Goal: Task Accomplishment & Management: Complete application form

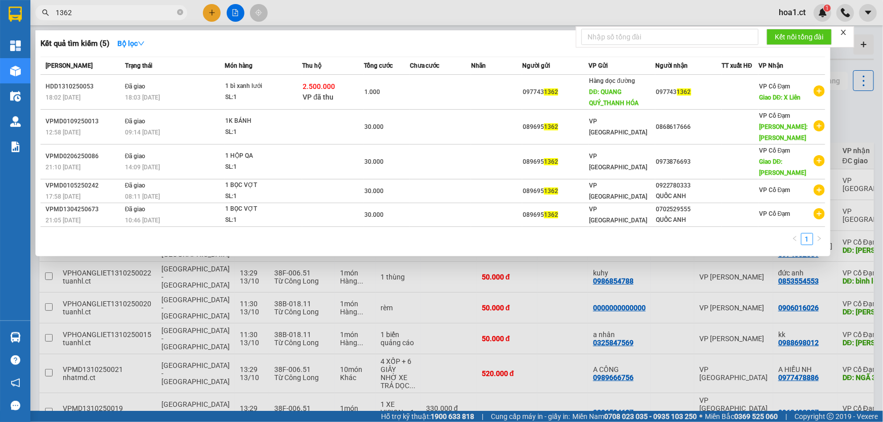
click at [100, 14] on input "1362" at bounding box center [115, 12] width 119 height 11
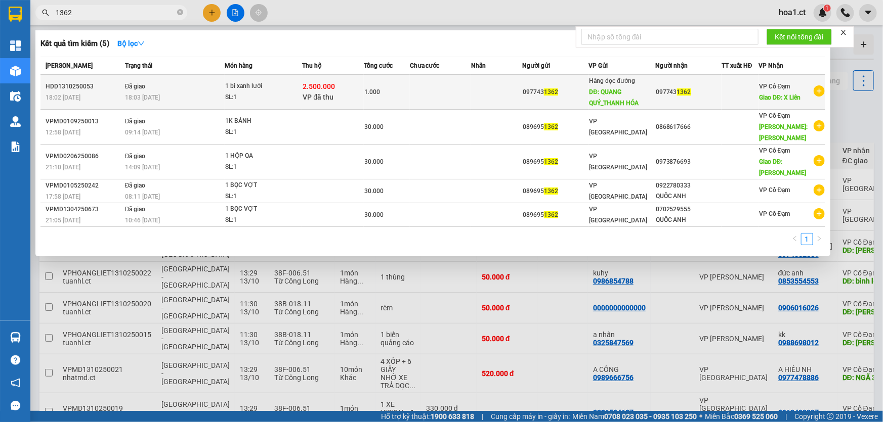
click at [621, 96] on span "DĐ: QUANG QUÝ_THANH HÓA" at bounding box center [614, 98] width 50 height 18
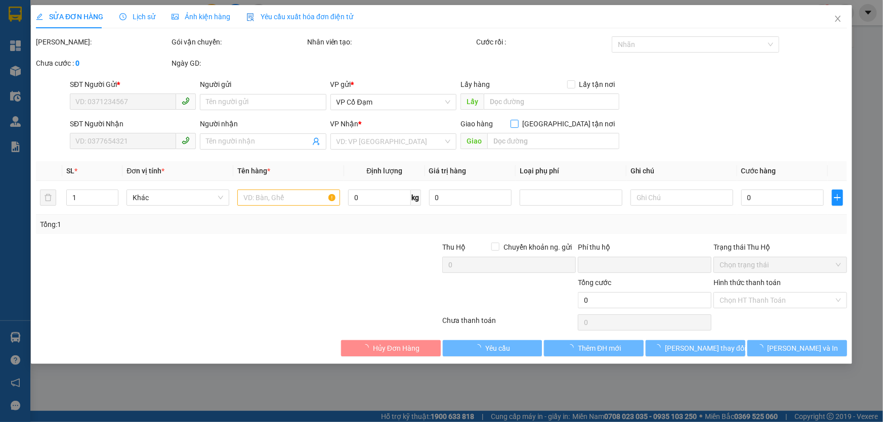
type input "0977431362"
type input "0772379659"
type input "QUANG QUÝ_THANH HÓA"
type input "0977431362"
type input "X Liên"
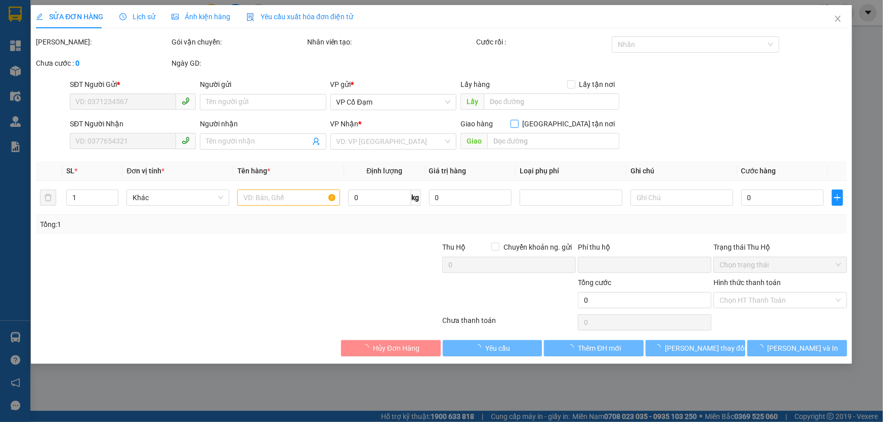
type input "2.500.000"
type input "0"
type input "1.000"
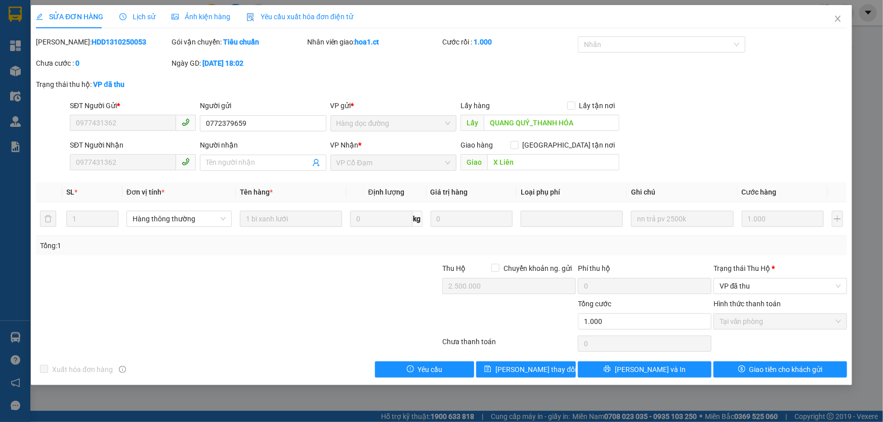
click at [205, 252] on div "Tổng: 1" at bounding box center [441, 245] width 811 height 19
click at [779, 108] on div "SĐT Người Gửi * 0977431362 Người gửi 0772379659 VP gửi * Hàng dọc đường Lấy hàn…" at bounding box center [458, 117] width 781 height 35
click at [439, 370] on span "Yêu cầu" at bounding box center [430, 369] width 25 height 11
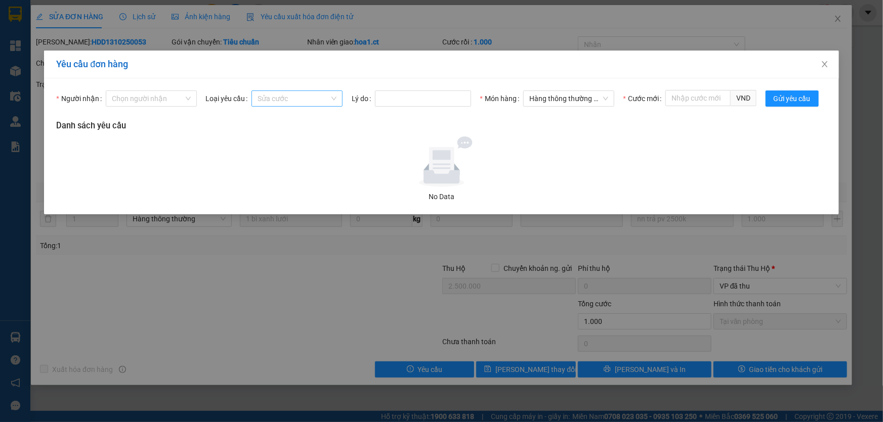
click at [287, 100] on span "Sửa cước" at bounding box center [297, 98] width 79 height 15
click at [285, 119] on div "Sửa cước" at bounding box center [296, 118] width 79 height 11
click at [788, 100] on span "Gửi yêu cầu" at bounding box center [792, 98] width 37 height 11
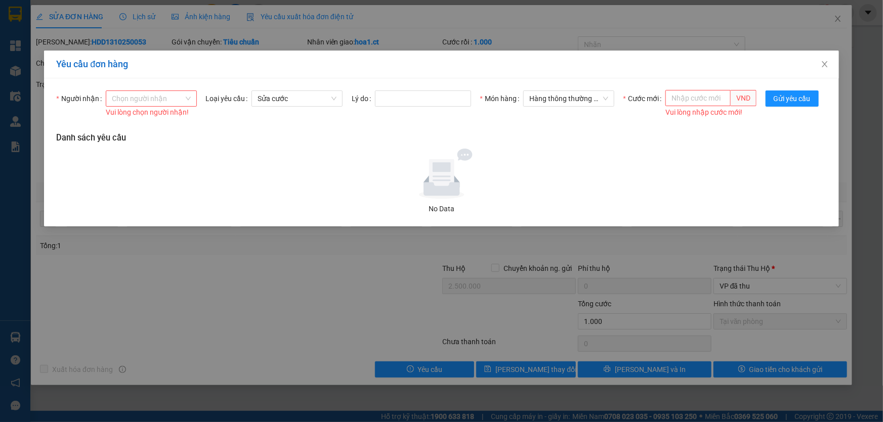
click at [153, 98] on input "Người nhận" at bounding box center [148, 98] width 72 height 15
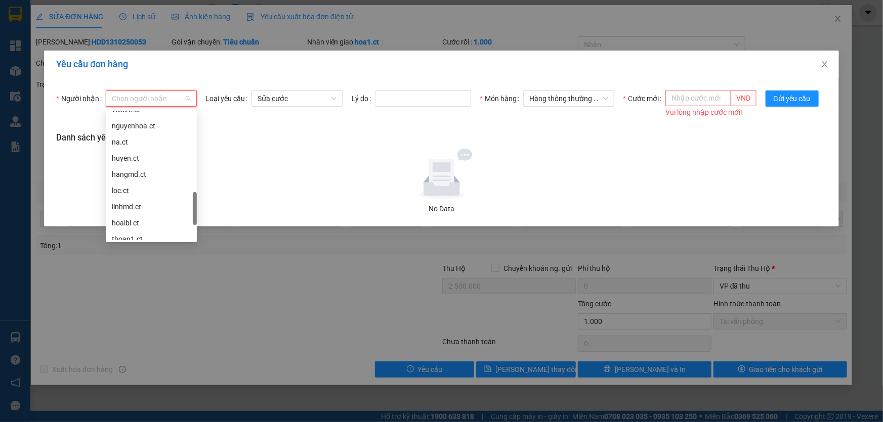
scroll to position [460, 0]
click at [149, 205] on div "hoa1.ct" at bounding box center [151, 209] width 79 height 11
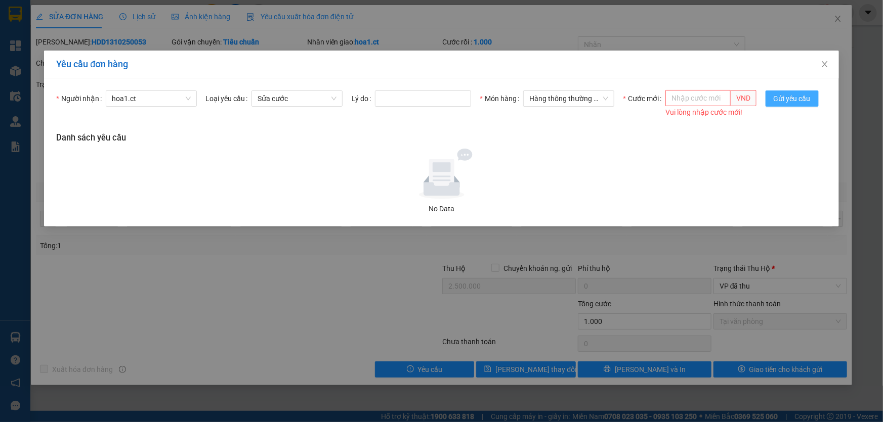
click at [789, 98] on span "Gửi yêu cầu" at bounding box center [792, 98] width 37 height 11
click at [698, 100] on input "Cước mới" at bounding box center [697, 98] width 65 height 16
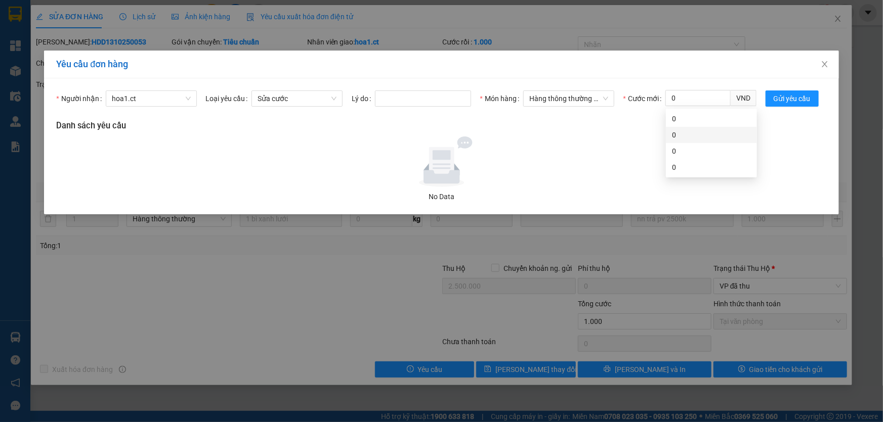
click at [632, 146] on div at bounding box center [441, 162] width 762 height 51
click at [804, 97] on span "Gửi yêu cầu" at bounding box center [792, 98] width 37 height 11
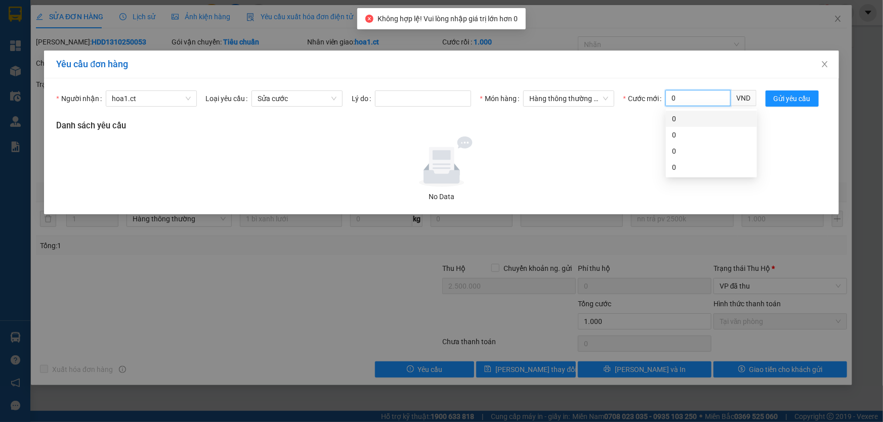
click at [706, 97] on input "0" at bounding box center [697, 98] width 65 height 16
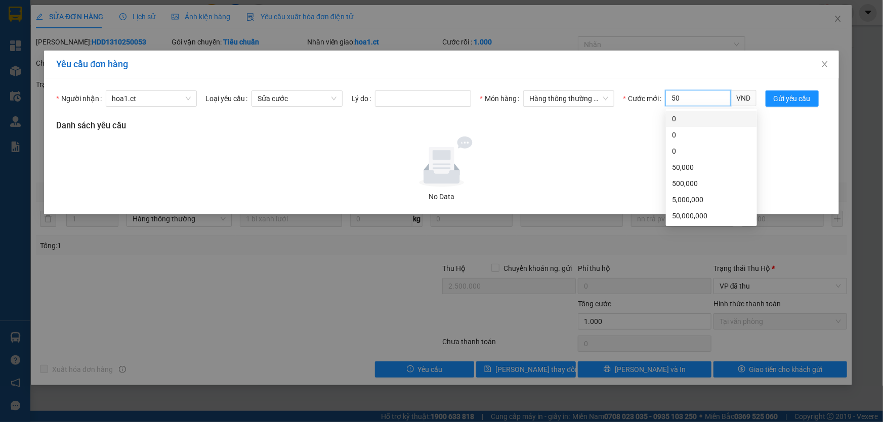
type input "50"
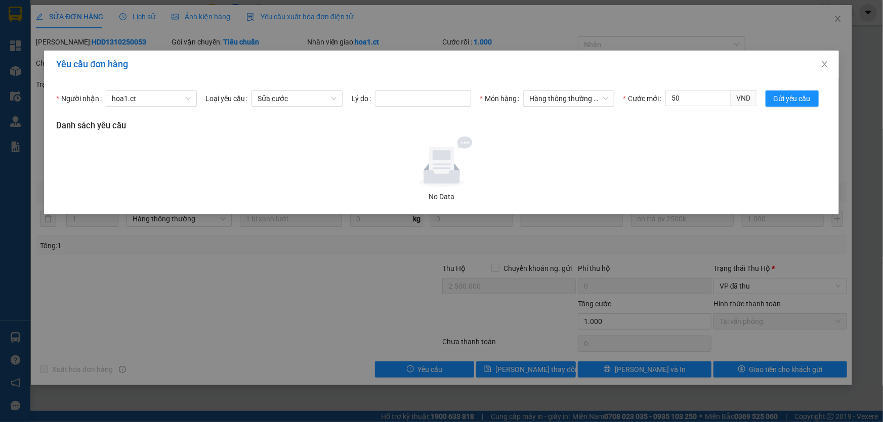
click at [578, 153] on div at bounding box center [441, 162] width 762 height 51
click at [802, 98] on span "Gửi yêu cầu" at bounding box center [792, 98] width 37 height 11
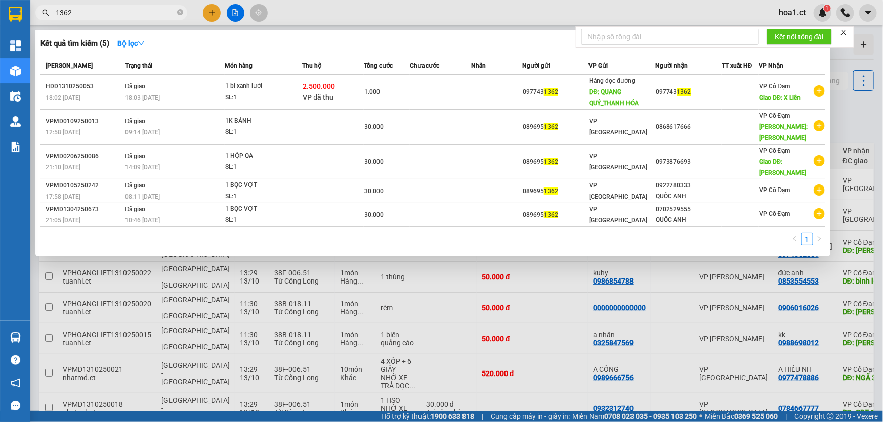
click at [102, 15] on input "1362" at bounding box center [115, 12] width 119 height 11
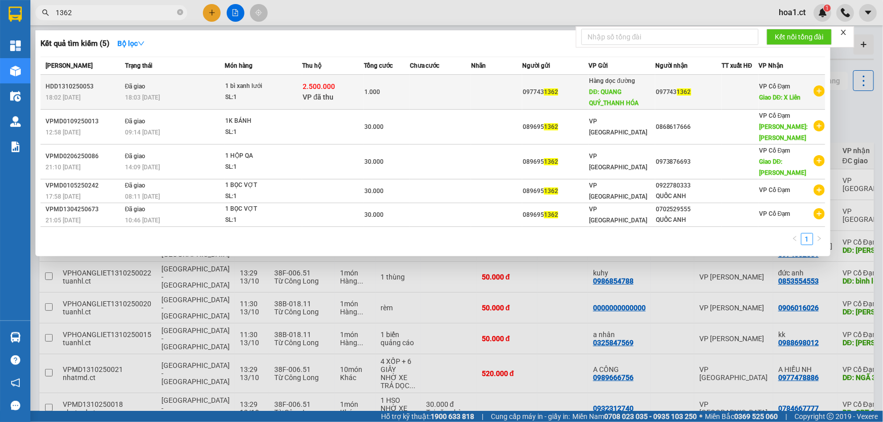
click at [272, 98] on div "SL: 1" at bounding box center [263, 97] width 76 height 11
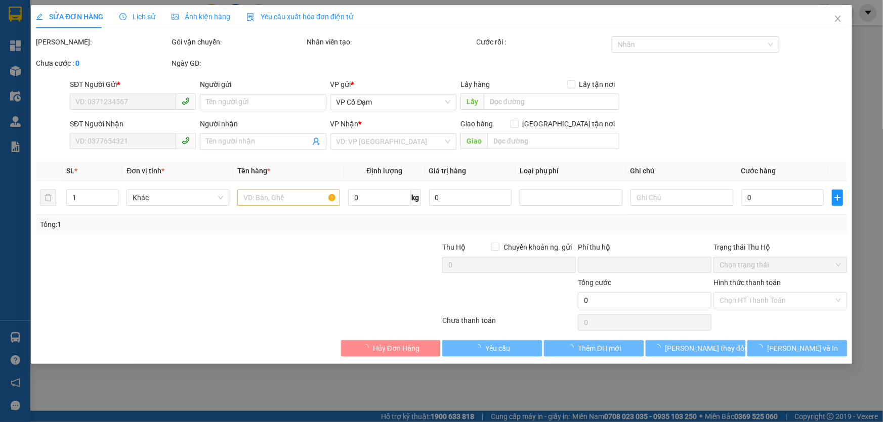
type input "0977431362"
type input "0772379659"
type input "QUANG QUÝ_THANH HÓA"
type input "0977431362"
type input "X Liên"
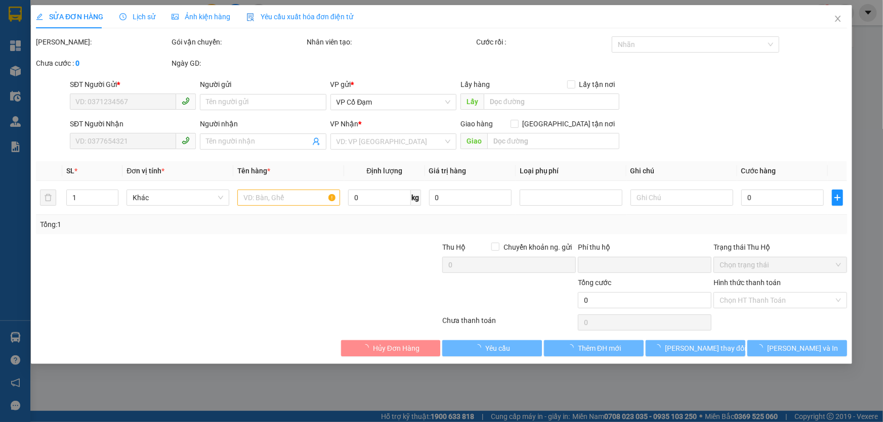
type input "2.500.000"
type input "0"
type input "1.000"
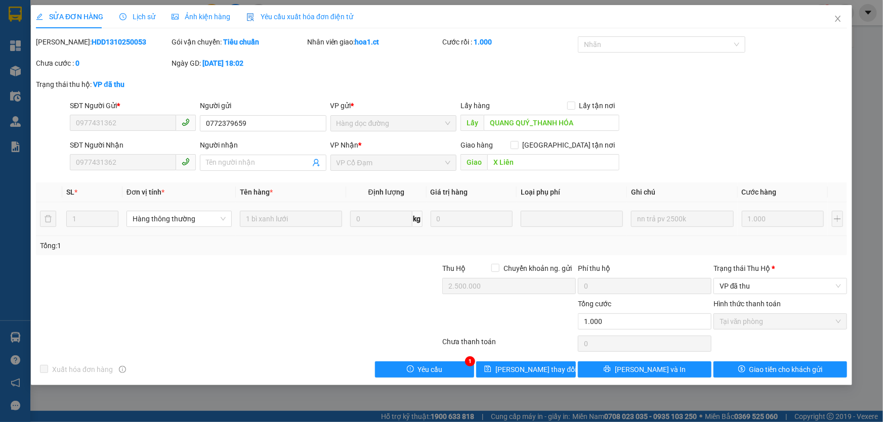
click at [568, 213] on div at bounding box center [571, 219] width 97 height 12
click at [841, 19] on icon "close" at bounding box center [838, 19] width 8 height 8
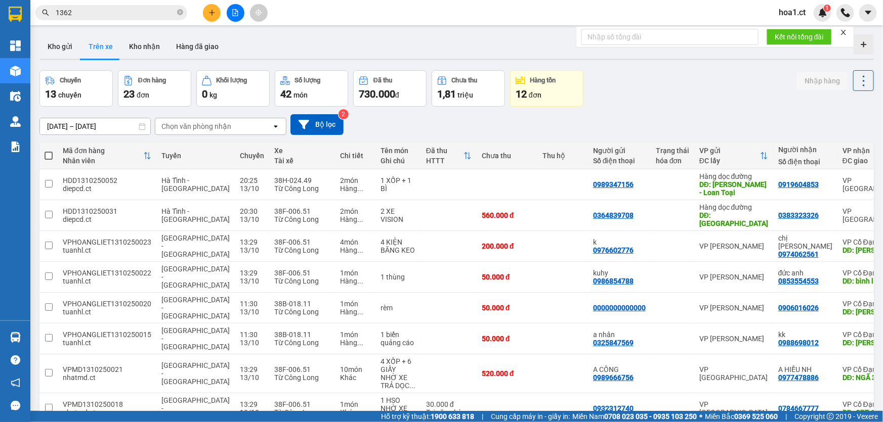
click at [121, 15] on input "1362" at bounding box center [115, 12] width 119 height 11
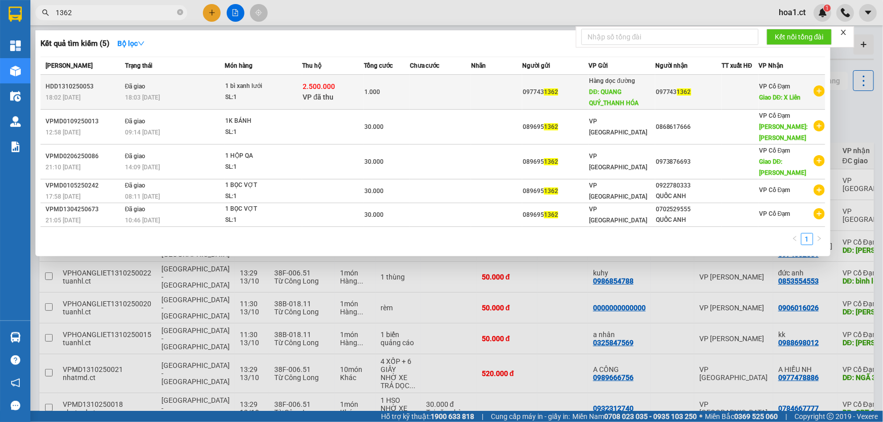
click at [477, 99] on td at bounding box center [496, 92] width 51 height 35
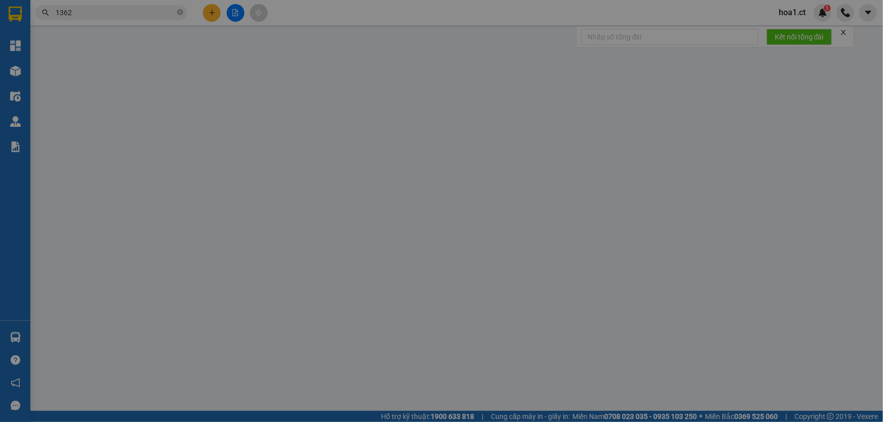
type input "0977431362"
type input "0772379659"
type input "QUANG QUÝ_THANH HÓA"
type input "0977431362"
type input "X Liên"
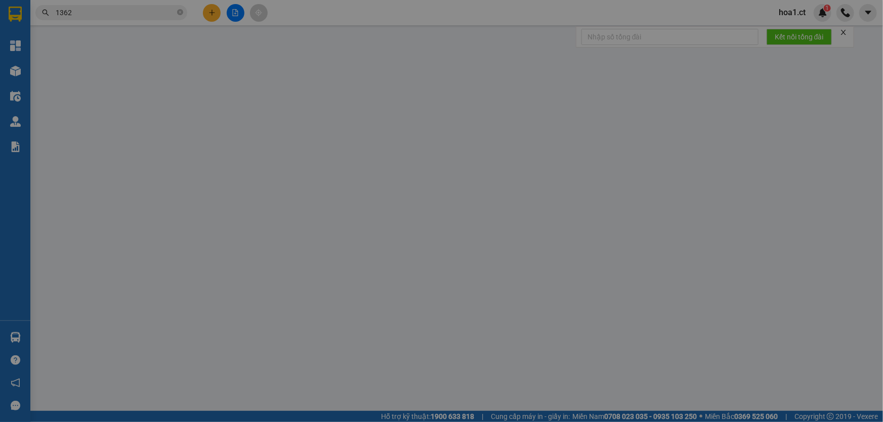
type input "2.500.000"
type input "0"
type input "1.000"
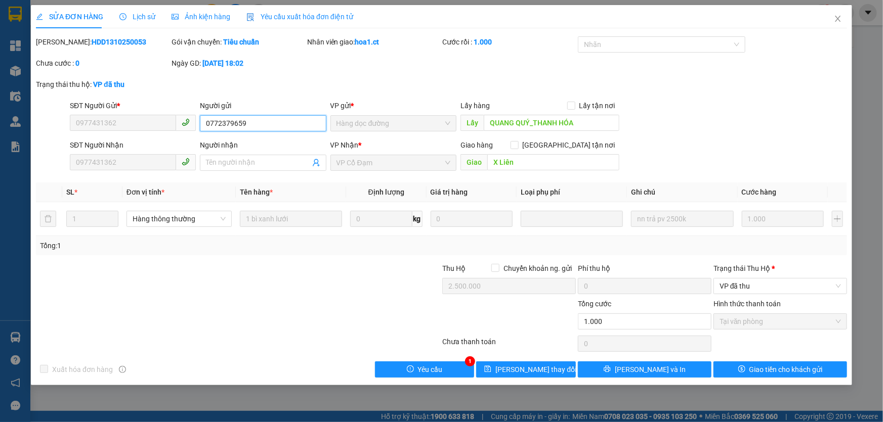
click at [241, 122] on input "0772379659" at bounding box center [263, 123] width 126 height 16
click at [200, 287] on div at bounding box center [170, 280] width 271 height 35
click at [839, 21] on icon "close" at bounding box center [838, 19] width 6 height 6
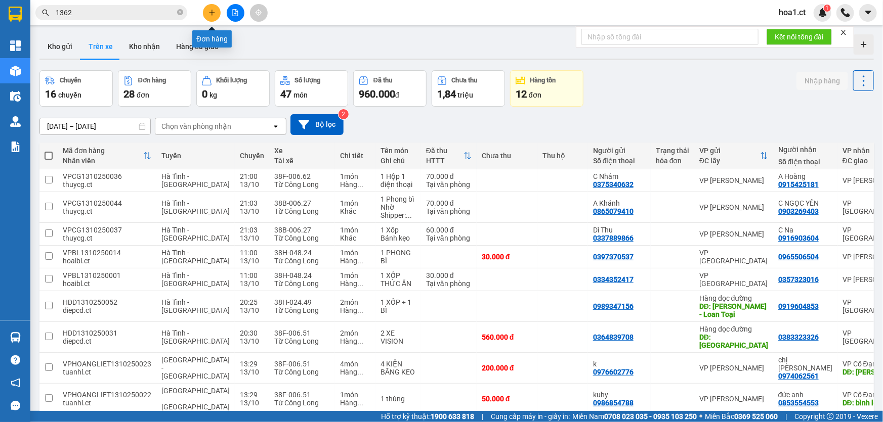
click at [212, 13] on icon "plus" at bounding box center [212, 12] width 6 height 1
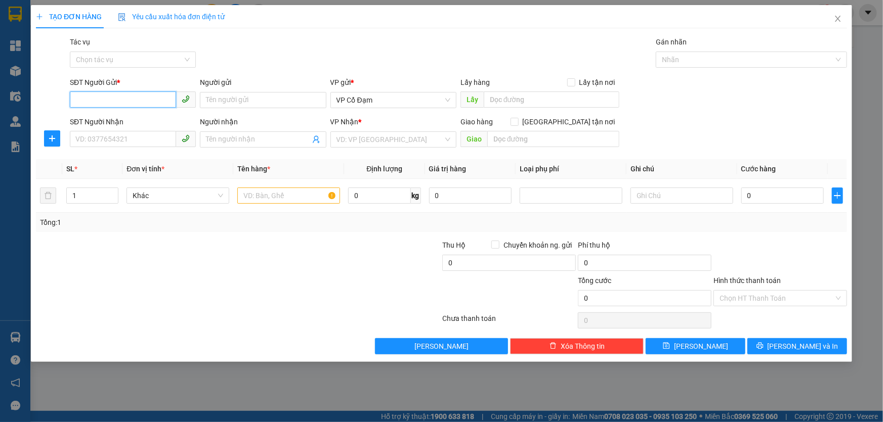
paste input "0772379659"
type input "0772379659"
click at [133, 137] on input "SĐT Người Nhận" at bounding box center [123, 139] width 106 height 16
type input "0977431362"
click at [773, 202] on input "0" at bounding box center [782, 196] width 82 height 16
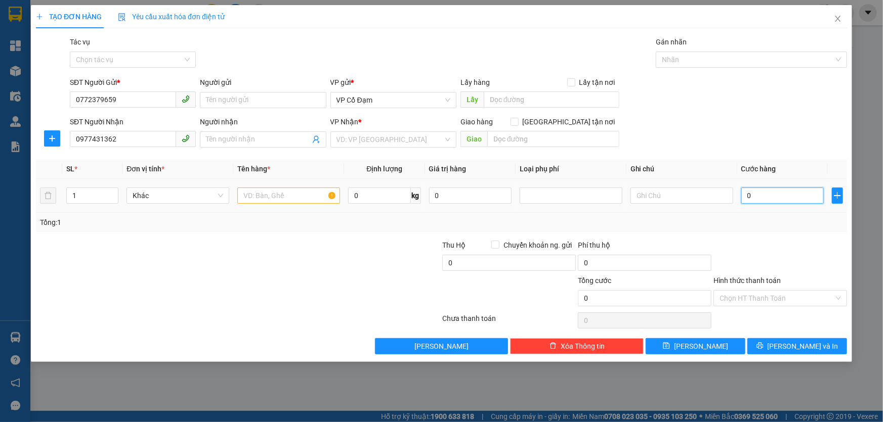
type input "5"
type input "50"
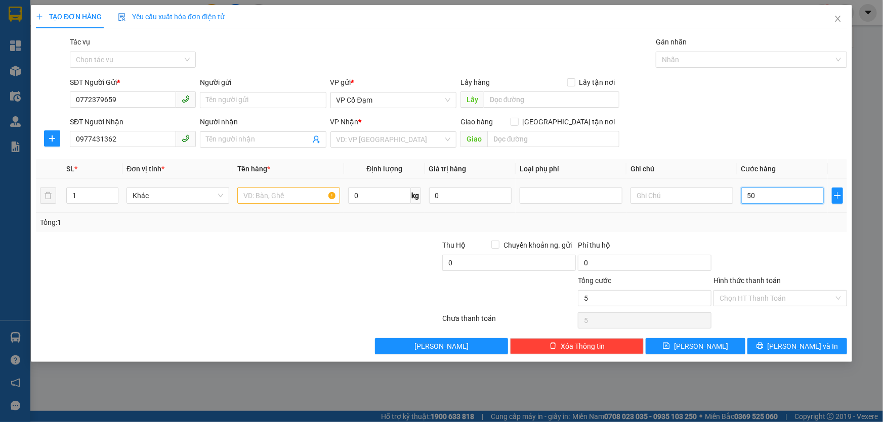
type input "50"
type input "50.000"
click at [772, 114] on form "SĐT Người Gửi * 0772379659 Người gửi Tên người gửi VP gửi * VP Cổ Đạm Lấy hàng …" at bounding box center [441, 114] width 811 height 75
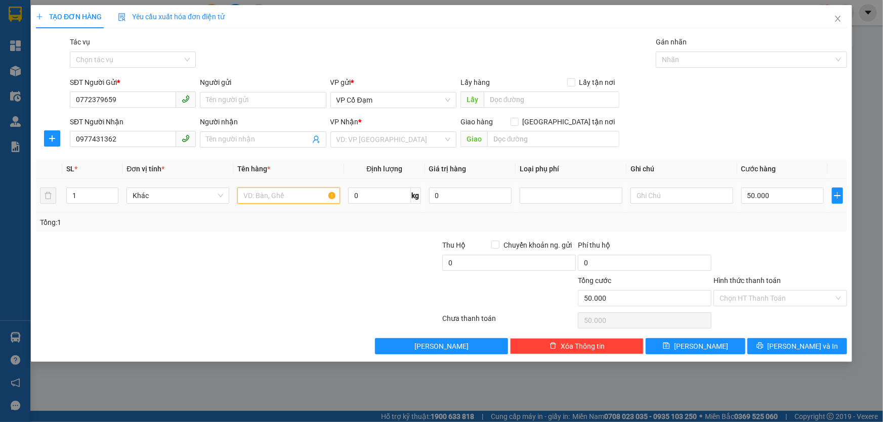
click at [297, 194] on input "text" at bounding box center [288, 196] width 103 height 16
type input "1 bì lưới"
click at [268, 273] on div at bounding box center [170, 257] width 271 height 35
click at [384, 139] on input "search" at bounding box center [389, 139] width 107 height 15
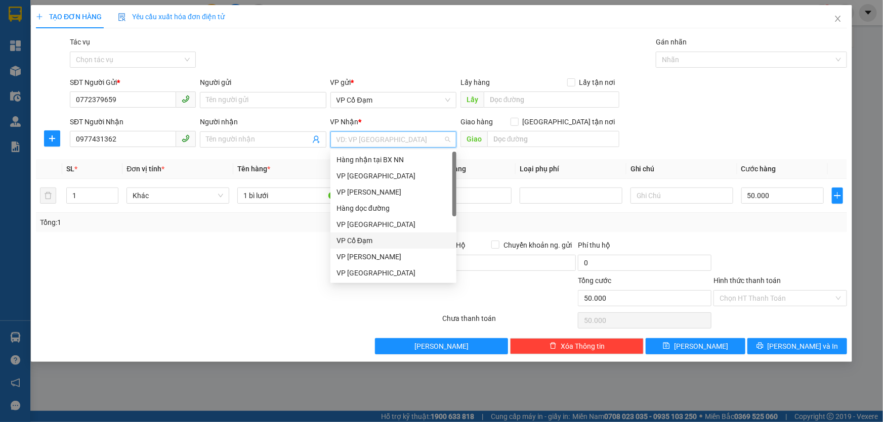
click at [382, 236] on div "VP Cổ Đạm" at bounding box center [393, 240] width 114 height 11
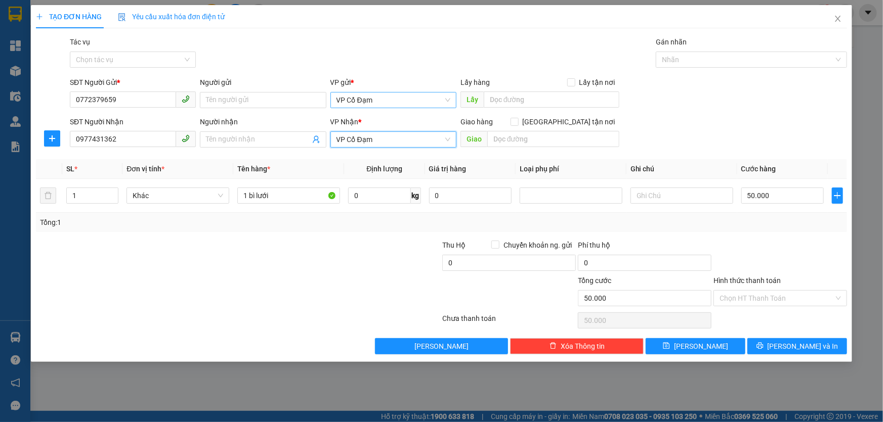
click at [388, 101] on span "VP Cổ Đạm" at bounding box center [393, 100] width 114 height 15
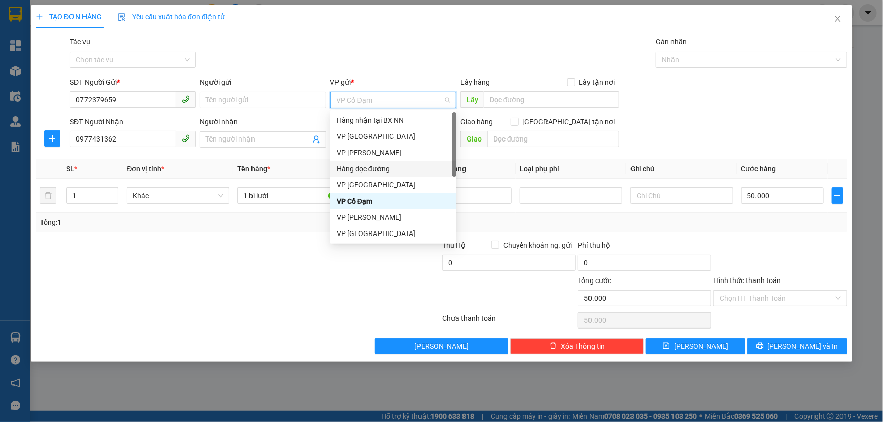
click at [382, 172] on div "Hàng dọc đường" at bounding box center [393, 168] width 114 height 11
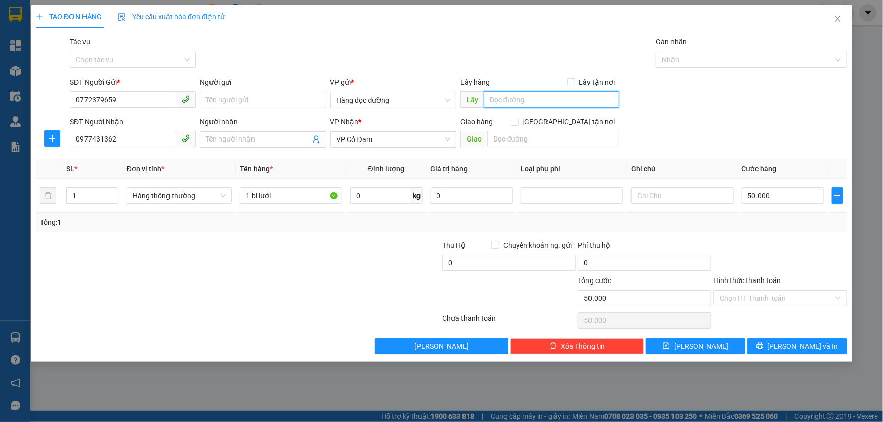
click at [520, 102] on input "text" at bounding box center [552, 100] width 136 height 16
type input "thanh hóa"
click at [521, 140] on input "text" at bounding box center [553, 139] width 132 height 16
type input "X Liên"
click at [304, 261] on div at bounding box center [170, 257] width 271 height 35
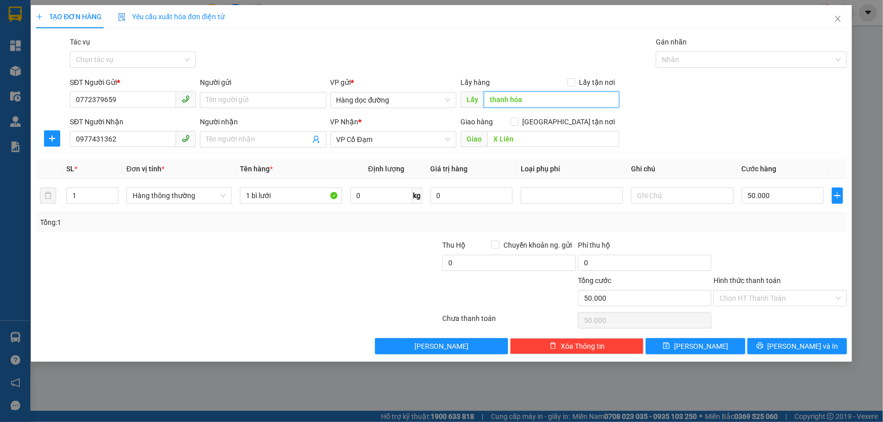
click at [512, 99] on input "thanh hóa" at bounding box center [552, 100] width 136 height 16
type input "[GEOGRAPHIC_DATA]"
click at [655, 100] on div "SĐT Người Gửi * 0772379659 Người gửi Tên người gửi VP gửi * Hàng dọc đường Lấy …" at bounding box center [458, 94] width 781 height 35
click at [741, 294] on input "Hình thức thanh toán" at bounding box center [776, 298] width 114 height 15
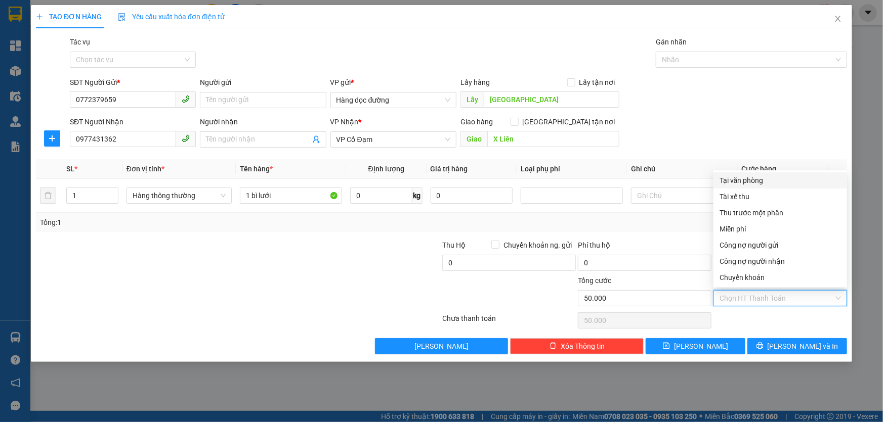
click at [736, 181] on div "Tại văn phòng" at bounding box center [779, 180] width 121 height 11
type input "0"
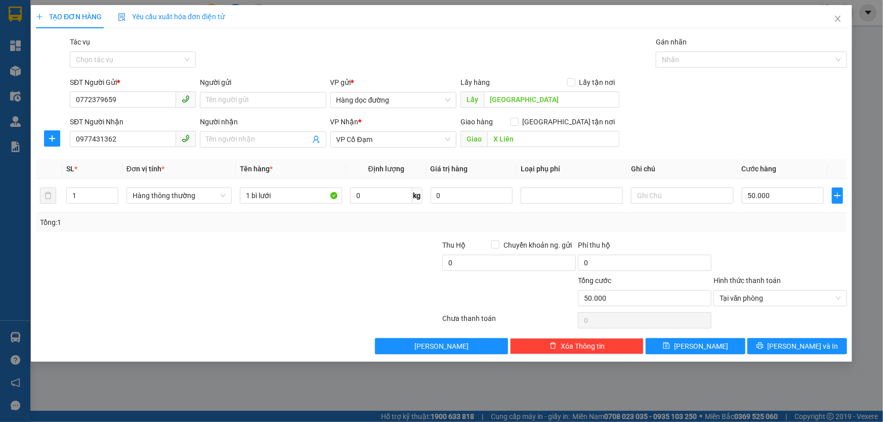
click at [716, 129] on div "SĐT Người Nhận 0977431362 Người nhận Tên người nhận VP Nhận * VP Cổ Đạm Giao hà…" at bounding box center [458, 133] width 781 height 35
click at [114, 62] on input "Tác vụ" at bounding box center [129, 59] width 107 height 15
click at [110, 98] on div "Nhập hàng kho nhận" at bounding box center [133, 96] width 114 height 11
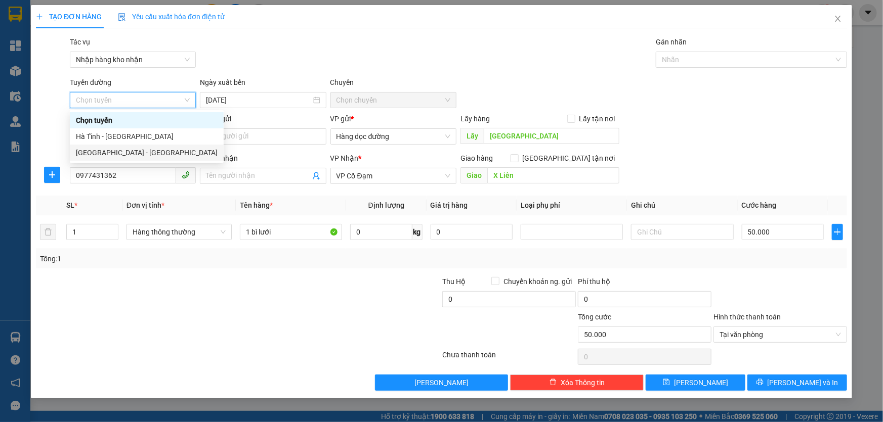
drag, startPoint x: 127, startPoint y: 153, endPoint x: 146, endPoint y: 145, distance: 20.9
click at [127, 153] on div "[GEOGRAPHIC_DATA] - [GEOGRAPHIC_DATA]" at bounding box center [147, 152] width 142 height 11
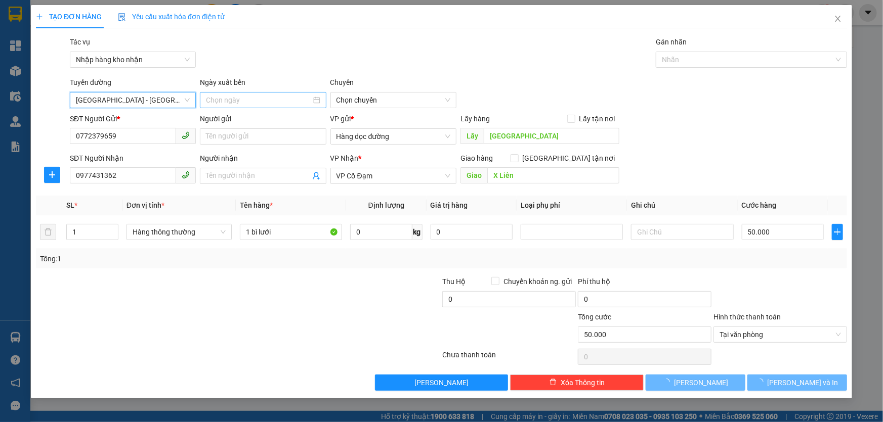
type input "[DATE]"
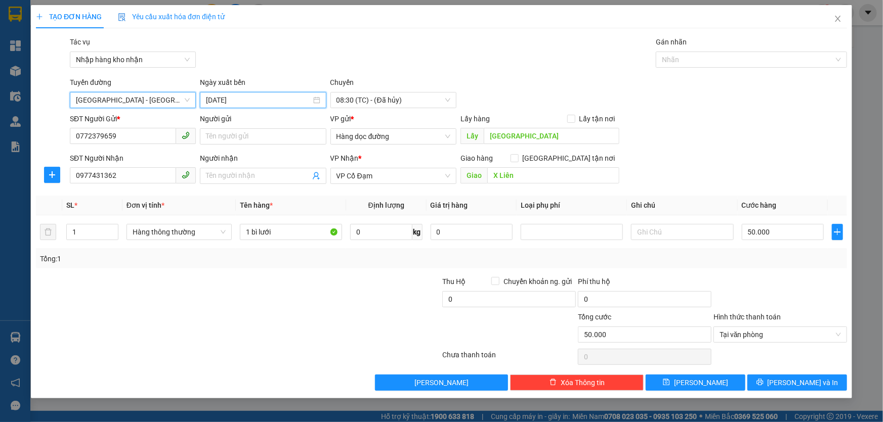
click at [272, 98] on input "[DATE]" at bounding box center [258, 100] width 105 height 11
click at [382, 99] on span "08:30 (TC) - (Đã hủy)" at bounding box center [393, 100] width 114 height 15
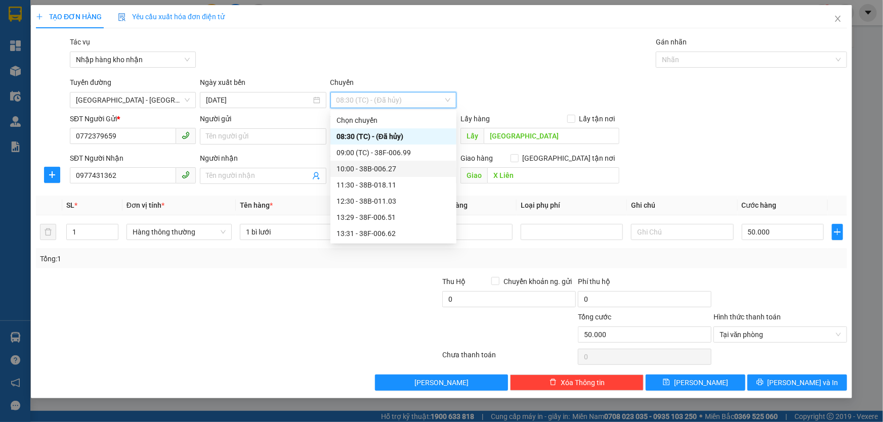
scroll to position [46, 0]
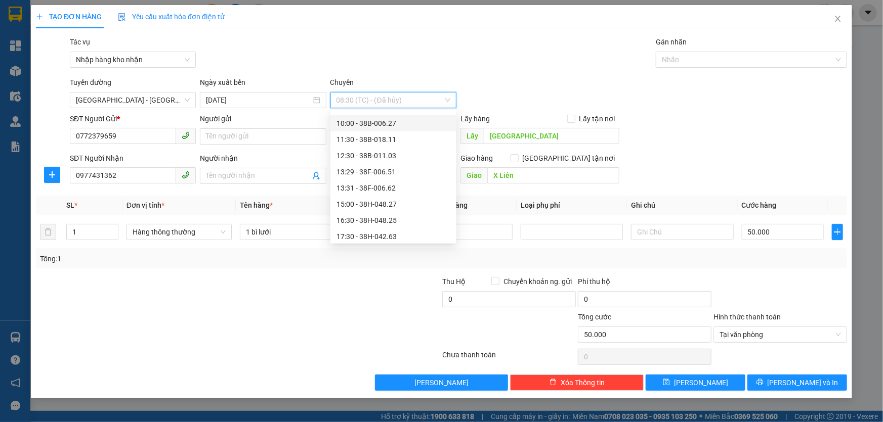
click at [390, 123] on div "10:00 - 38B-006.27" at bounding box center [393, 123] width 114 height 11
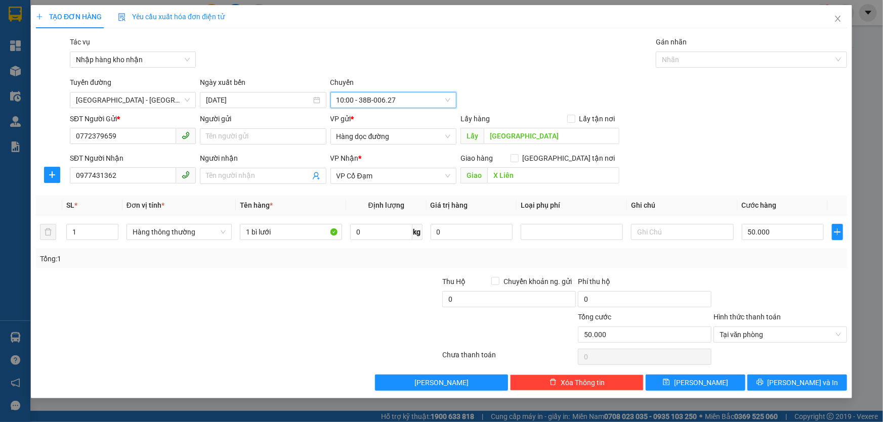
click at [529, 91] on div "[GEOGRAPHIC_DATA] - [GEOGRAPHIC_DATA] Ngày xuất bến [DATE] [GEOGRAPHIC_DATA] 10…" at bounding box center [458, 92] width 781 height 31
click at [670, 385] on icon "save" at bounding box center [666, 382] width 7 height 7
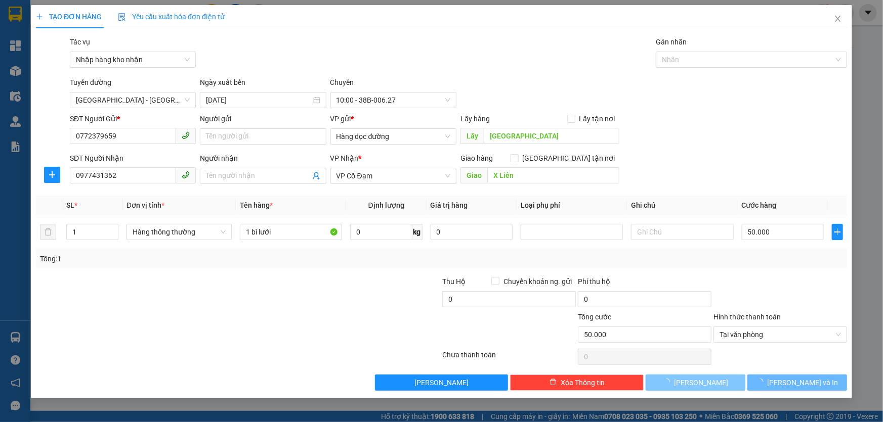
type input "0"
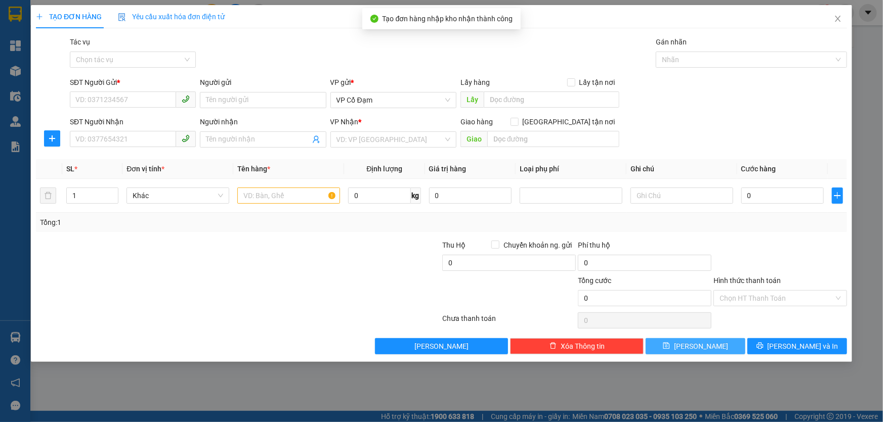
click at [676, 116] on div "SĐT Người Nhận VD: 0377654321 Người nhận Tên người nhận VP Nhận * VD: VP [GEOGR…" at bounding box center [458, 133] width 781 height 35
click at [840, 21] on icon "close" at bounding box center [838, 19] width 6 height 6
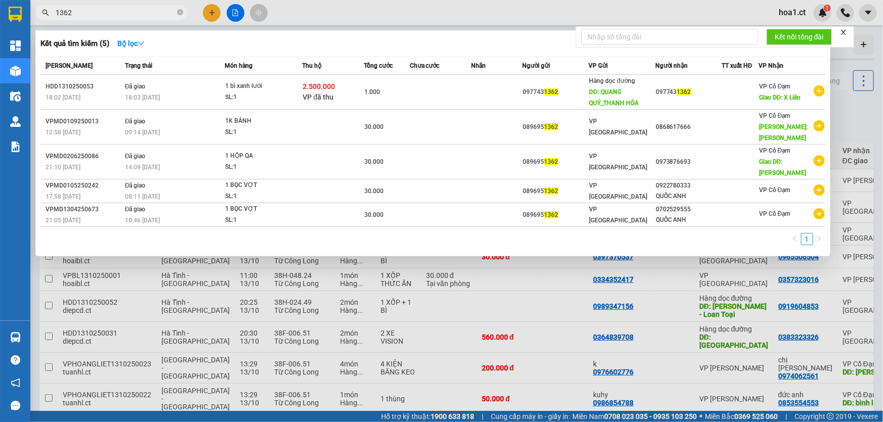
click at [112, 20] on span "1362" at bounding box center [111, 12] width 152 height 15
click at [126, 12] on input "1362" at bounding box center [115, 12] width 119 height 11
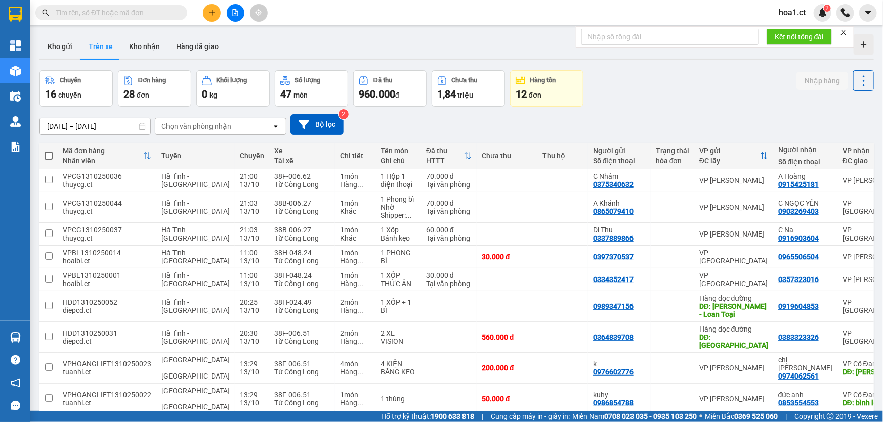
click at [106, 14] on input "text" at bounding box center [115, 12] width 119 height 11
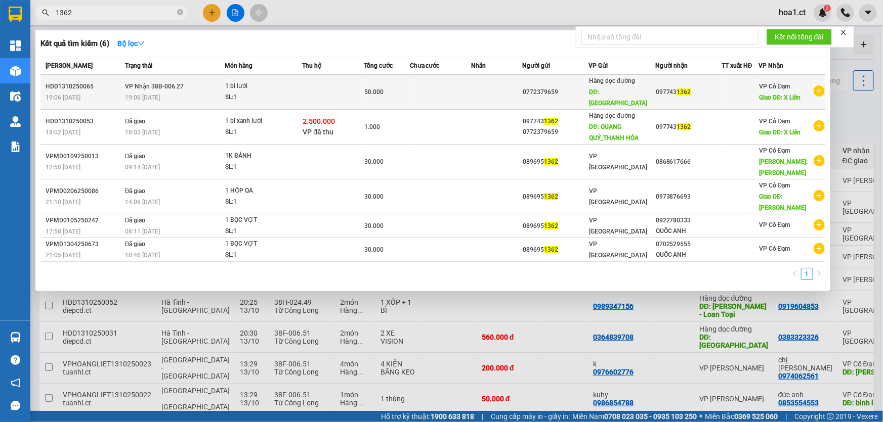
type input "1362"
click at [192, 92] on div "19:06 - 13/10" at bounding box center [174, 97] width 99 height 11
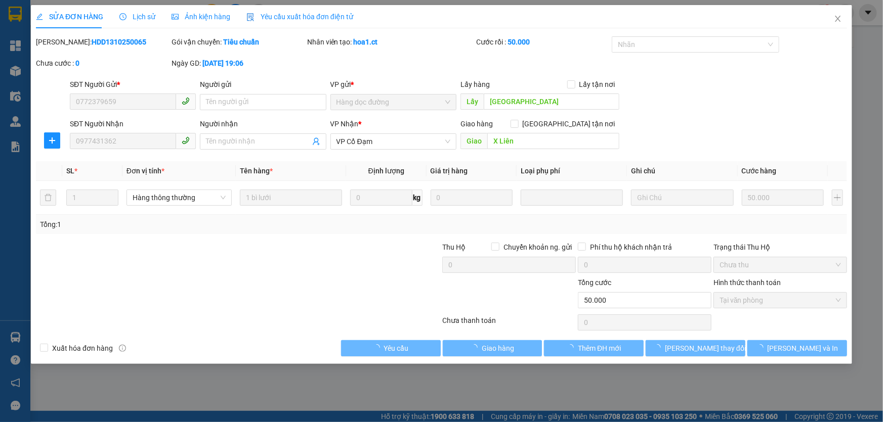
type input "0772379659"
type input "[GEOGRAPHIC_DATA]"
type input "0977431362"
type input "X Liên"
type input "0"
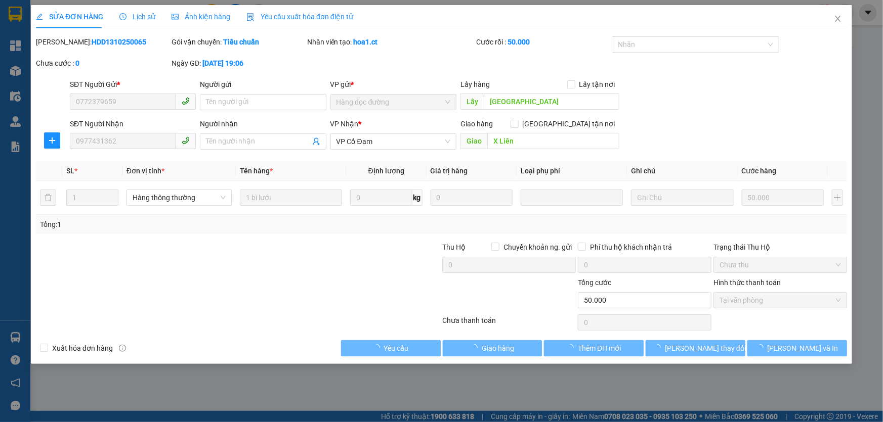
type input "50.000"
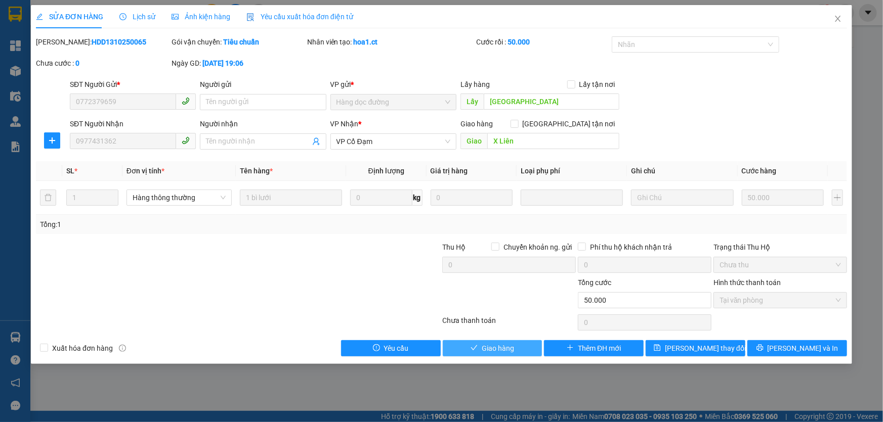
click at [505, 348] on span "Giao hàng" at bounding box center [498, 348] width 32 height 11
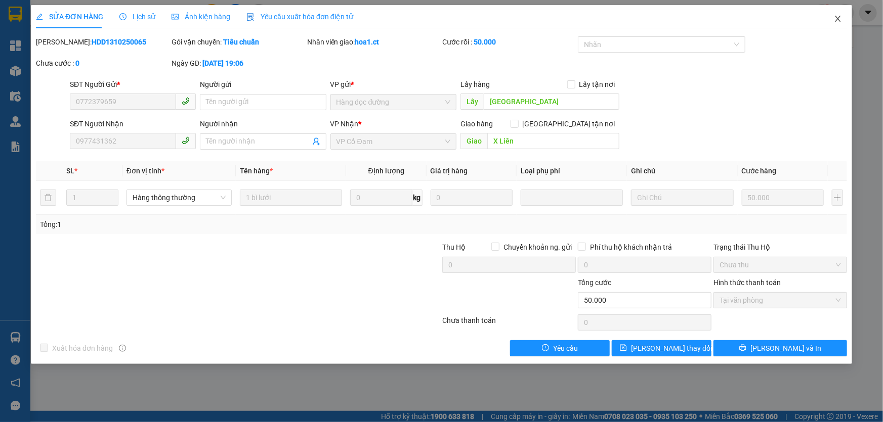
click at [836, 15] on icon "close" at bounding box center [838, 19] width 8 height 8
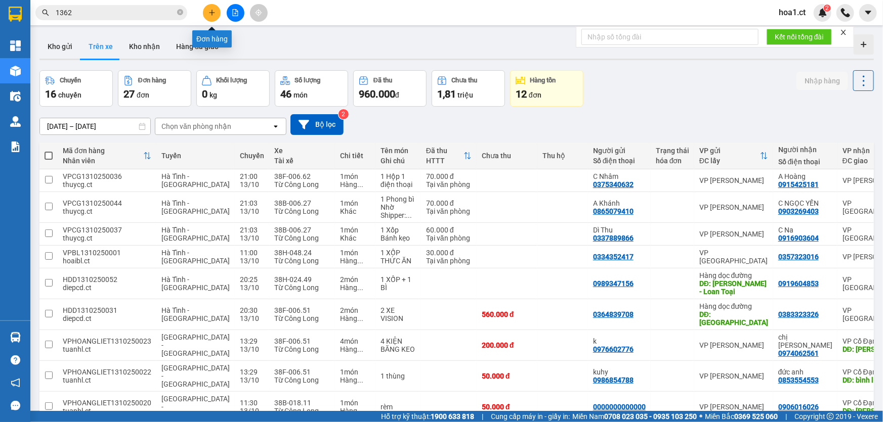
click at [212, 10] on icon "plus" at bounding box center [211, 12] width 7 height 7
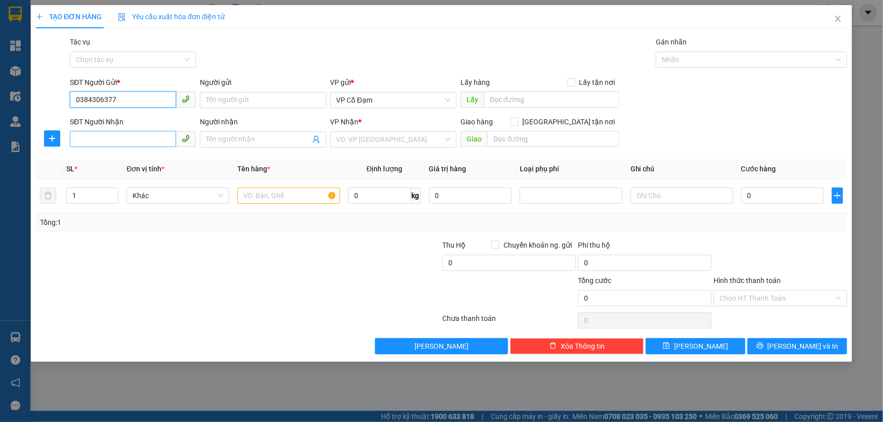
type input "0384306377"
click at [129, 139] on input "SĐT Người Nhận" at bounding box center [123, 139] width 106 height 16
type input "0879692048"
click at [353, 137] on input "search" at bounding box center [389, 139] width 107 height 15
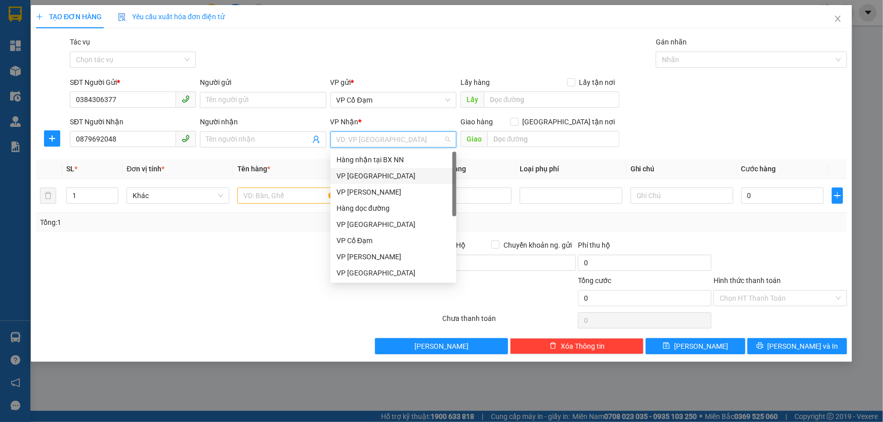
click at [375, 175] on div "VP [GEOGRAPHIC_DATA]" at bounding box center [393, 175] width 114 height 11
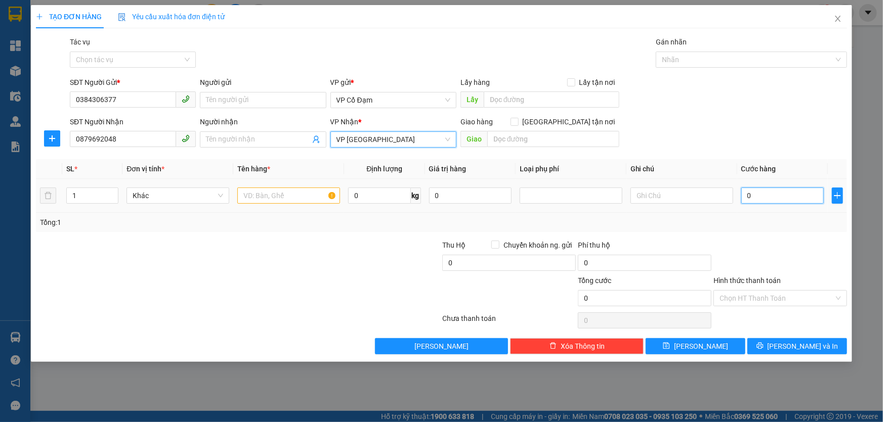
click at [758, 198] on input "0" at bounding box center [782, 196] width 82 height 16
type input "3"
type input "30"
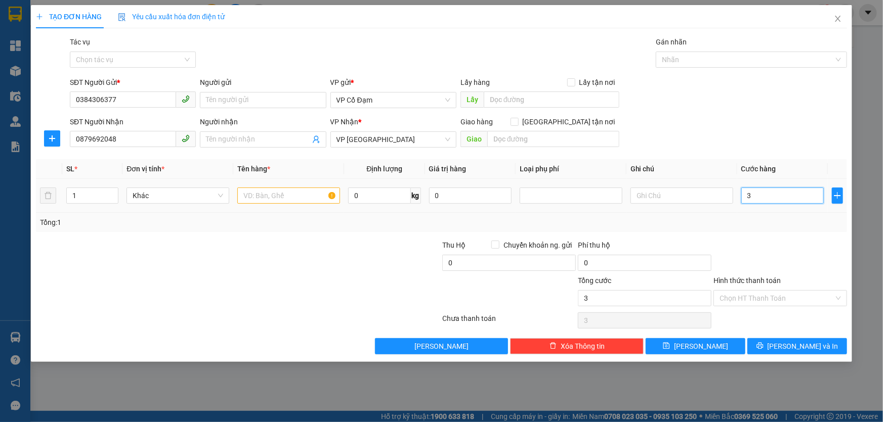
type input "30"
type input "30.000"
click at [713, 101] on div "SĐT Người Gửi * 0384306377 Người gửi Tên người gửi VP gửi * VP Cổ Đạm Lấy hàng …" at bounding box center [458, 94] width 781 height 35
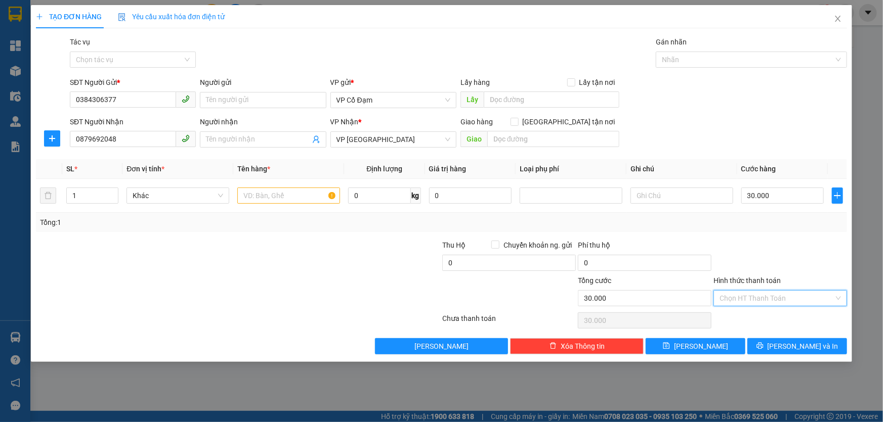
click at [772, 298] on input "Hình thức thanh toán" at bounding box center [776, 298] width 114 height 15
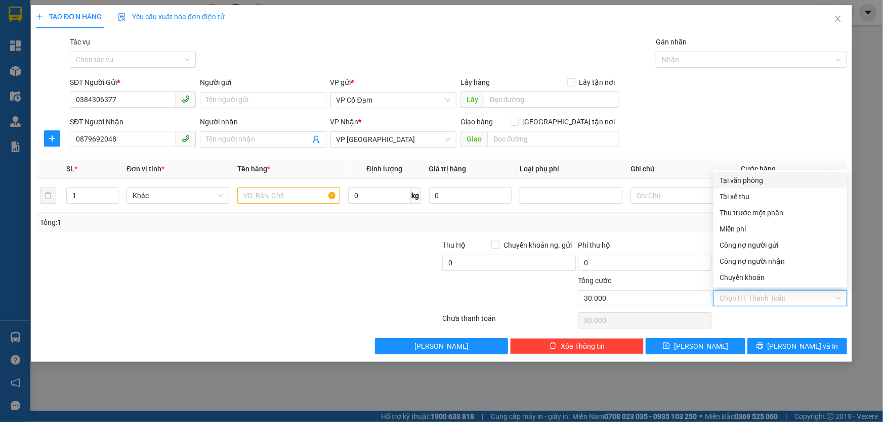
click at [759, 180] on div "Tại văn phòng" at bounding box center [779, 180] width 121 height 11
type input "0"
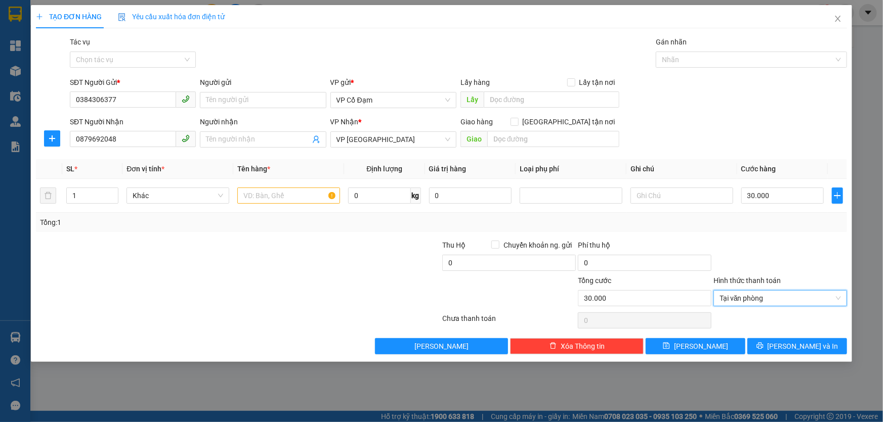
click at [663, 123] on div "SĐT Người Nhận 0879692048 Người nhận Tên người nhận VP Nhận * VP Mỹ Đình Giao h…" at bounding box center [458, 133] width 781 height 35
click at [260, 189] on input "text" at bounding box center [288, 196] width 103 height 16
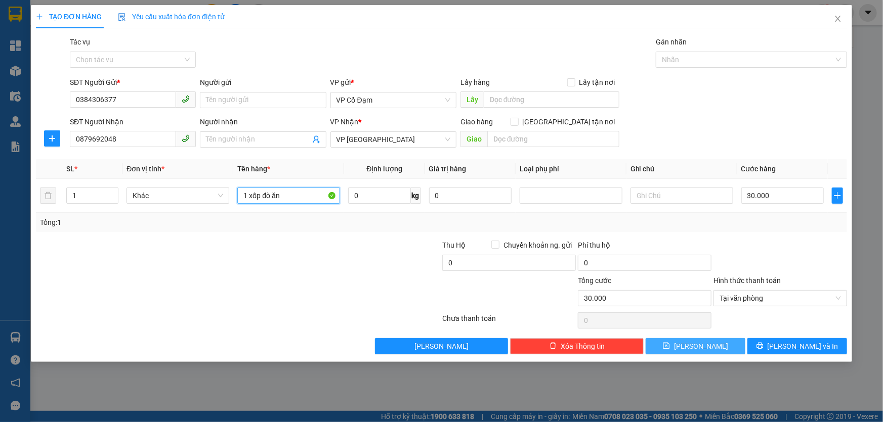
type input "1 xốp đò ăn"
click at [693, 346] on button "[PERSON_NAME]" at bounding box center [696, 346] width 100 height 16
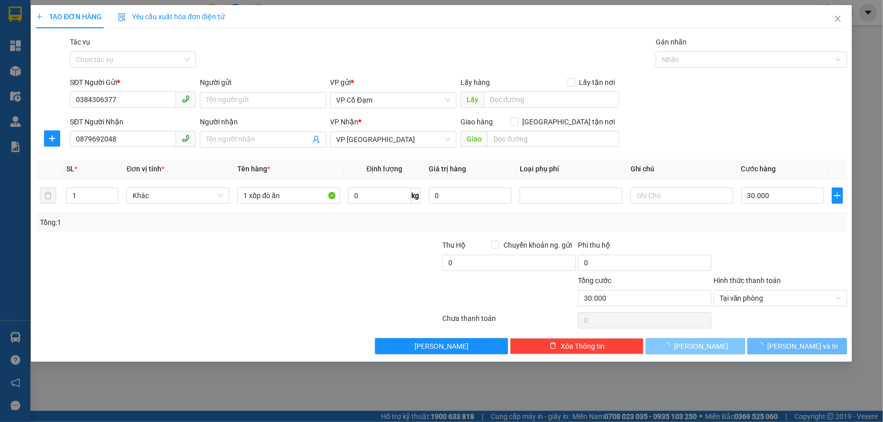
type input "0"
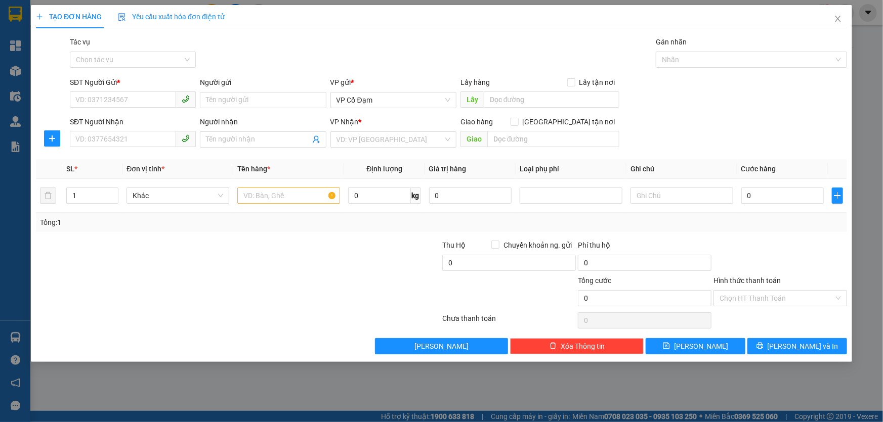
click at [273, 275] on div at bounding box center [170, 292] width 271 height 35
drag, startPoint x: 829, startPoint y: 134, endPoint x: 788, endPoint y: 131, distance: 41.1
click at [828, 132] on div "SĐT Người Nhận VD: 0377654321 Người nhận Tên người nhận VP Nhận * VD: VP [GEOGR…" at bounding box center [458, 133] width 781 height 35
